Goal: Transaction & Acquisition: Purchase product/service

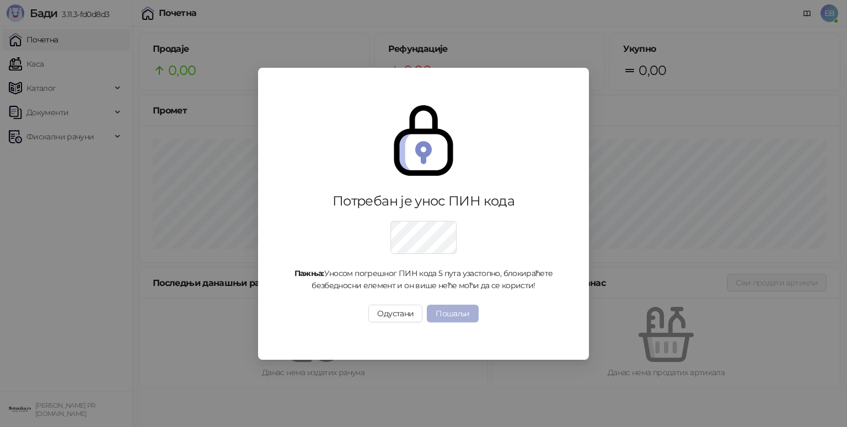
click at [450, 310] on button "Пошаљи" at bounding box center [452, 314] width 51 height 18
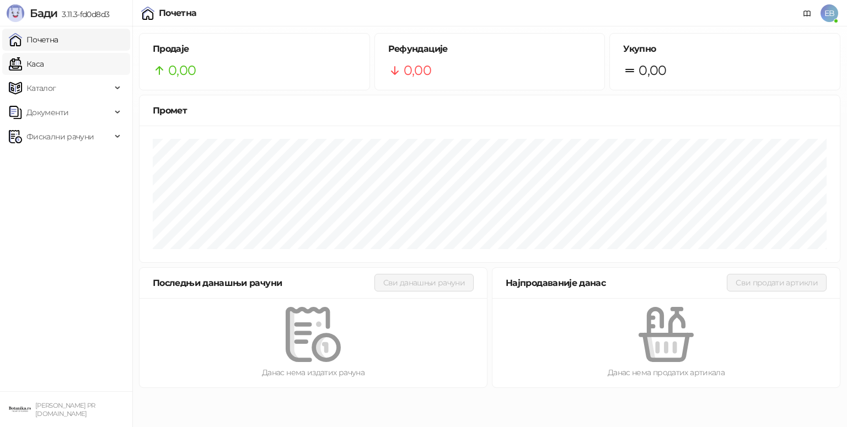
click at [44, 63] on link "Каса" at bounding box center [26, 64] width 35 height 22
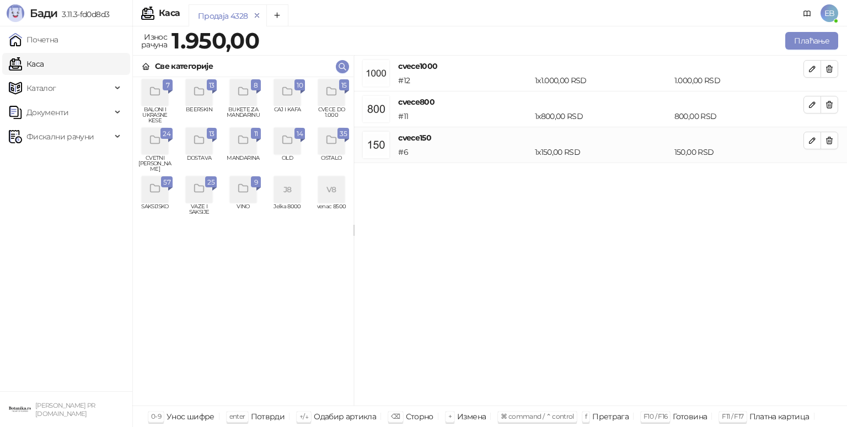
click at [255, 12] on icon "remove" at bounding box center [257, 16] width 8 height 8
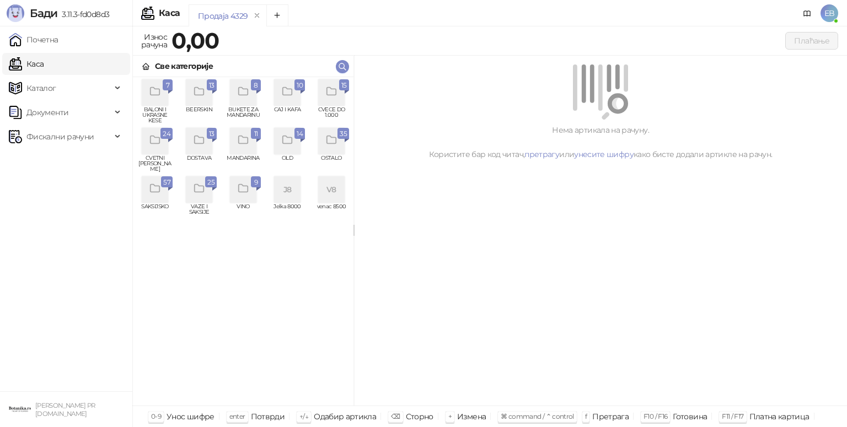
click at [152, 142] on icon "grid" at bounding box center [155, 140] width 13 height 13
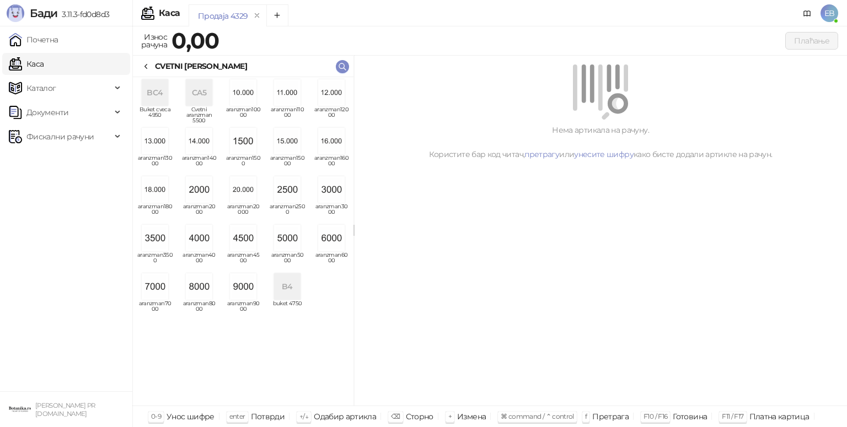
click at [156, 288] on img "grid" at bounding box center [155, 286] width 26 height 26
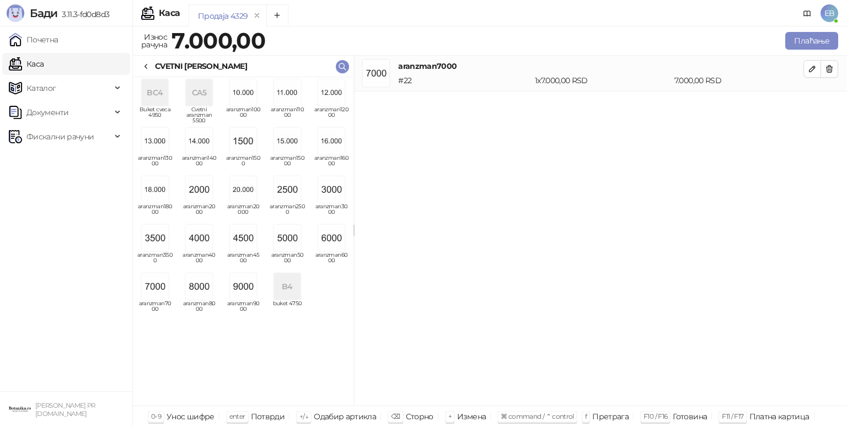
click at [144, 69] on icon at bounding box center [146, 66] width 9 height 9
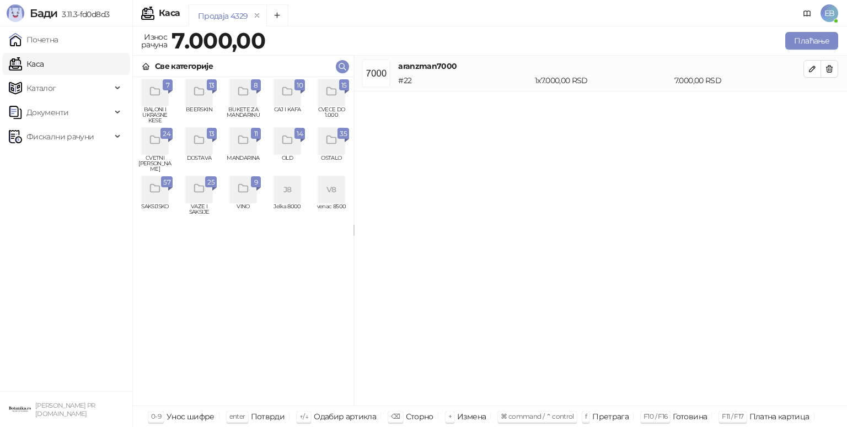
click at [326, 95] on icon "grid" at bounding box center [331, 91] width 13 height 13
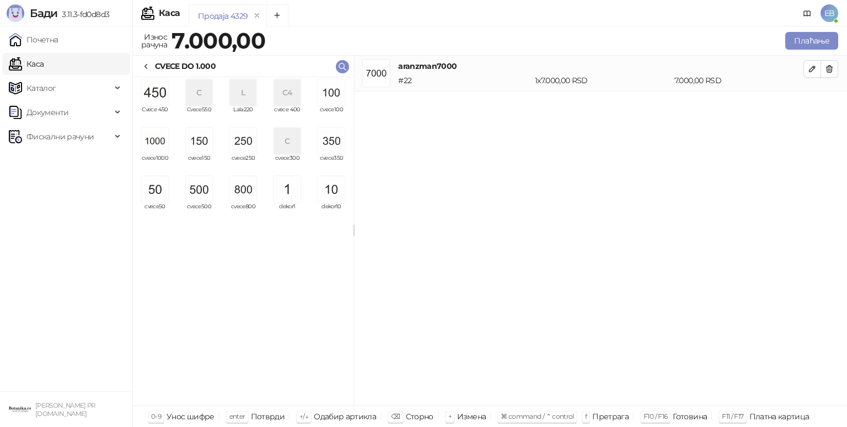
click at [154, 101] on img "grid" at bounding box center [155, 92] width 26 height 26
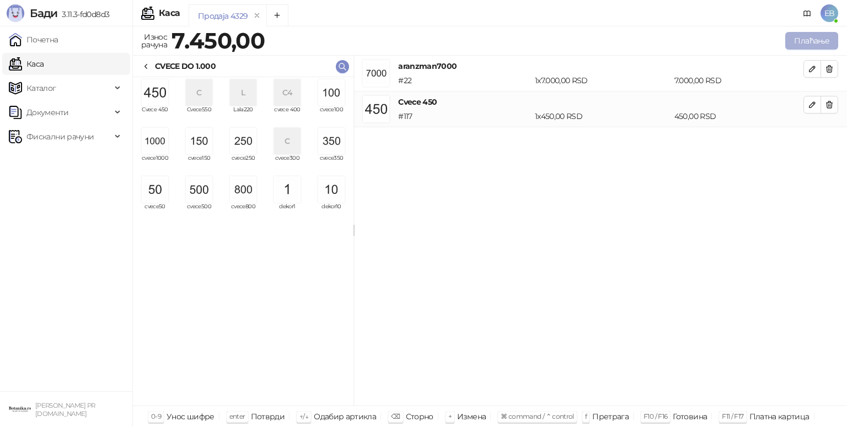
click at [804, 41] on button "Плаћање" at bounding box center [811, 41] width 53 height 18
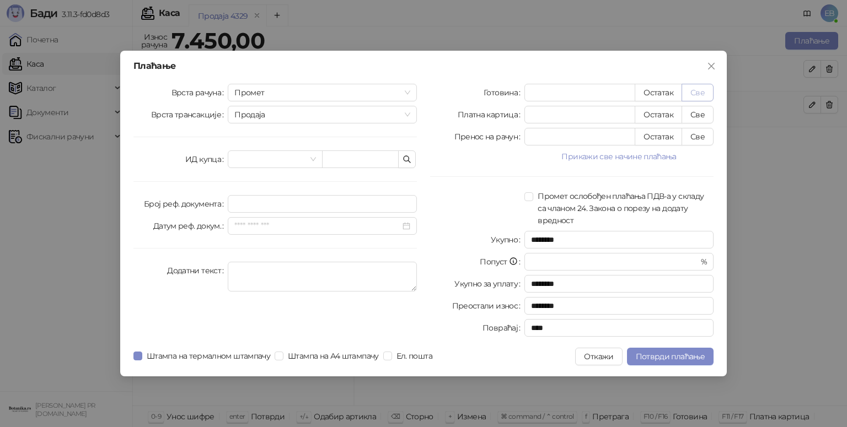
click at [690, 99] on button "Све" at bounding box center [697, 93] width 32 height 18
type input "****"
click at [672, 360] on span "Потврди плаћање" at bounding box center [670, 357] width 69 height 10
